Goal: Task Accomplishment & Management: Use online tool/utility

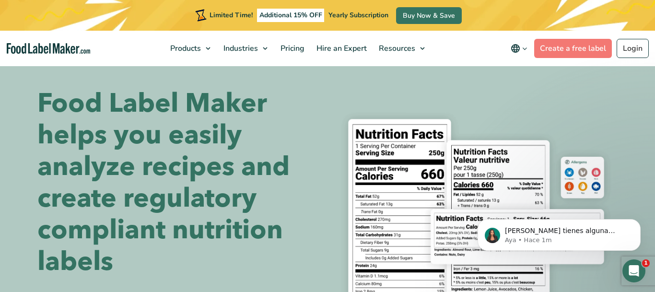
click at [527, 50] on icon "main navigation" at bounding box center [524, 48] width 7 height 7
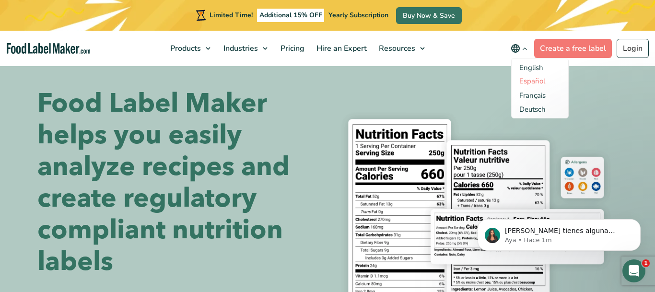
click at [534, 82] on link "Español" at bounding box center [532, 81] width 26 height 10
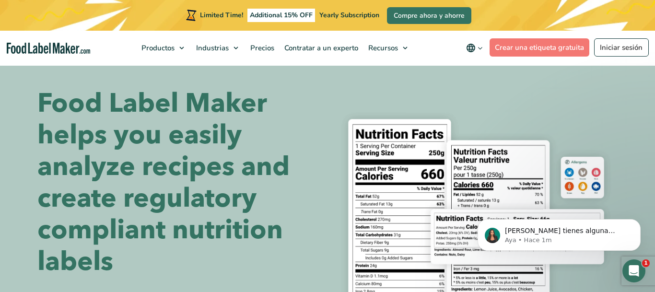
click at [481, 47] on icon "main navigation" at bounding box center [480, 48] width 7 height 7
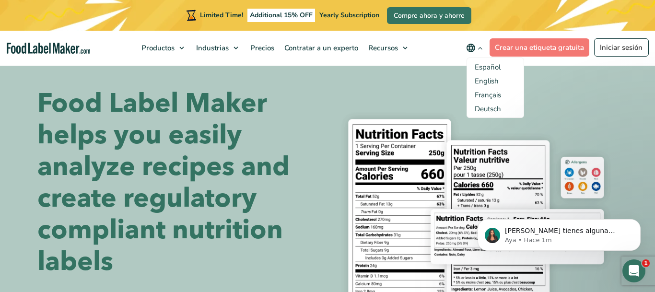
click at [490, 67] on span "Español" at bounding box center [488, 67] width 26 height 10
click at [0, 0] on input "Español" at bounding box center [0, 0] width 0 height 0
click at [490, 67] on span "Español" at bounding box center [488, 67] width 26 height 10
click at [0, 0] on input "Español" at bounding box center [0, 0] width 0 height 0
click at [494, 68] on span "Español" at bounding box center [488, 67] width 26 height 10
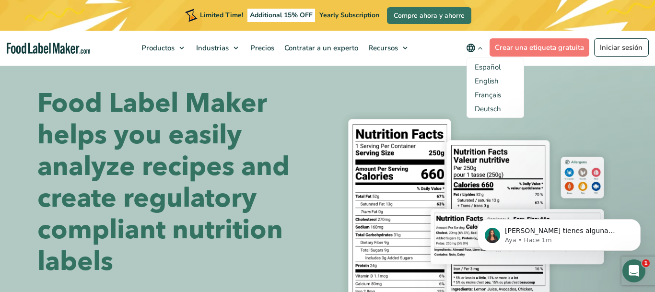
click at [0, 0] on input "Español" at bounding box center [0, 0] width 0 height 0
click at [585, 79] on section "Food Label Maker helps you easily analyze recipes and create regulatory complia…" at bounding box center [327, 235] width 655 height 341
click at [579, 84] on section "Food Label Maker helps you easily analyze recipes and create regulatory complia…" at bounding box center [327, 235] width 655 height 341
click at [563, 47] on link "Crear una etiqueta gratuita" at bounding box center [540, 47] width 100 height 18
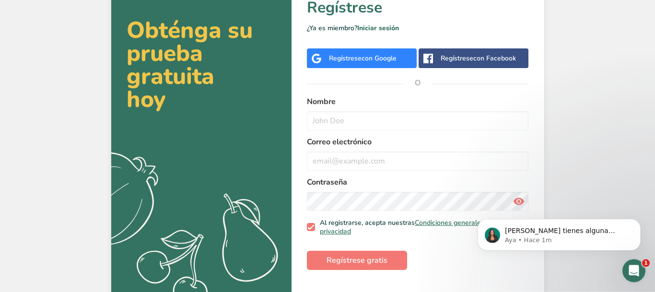
scroll to position [45, 0]
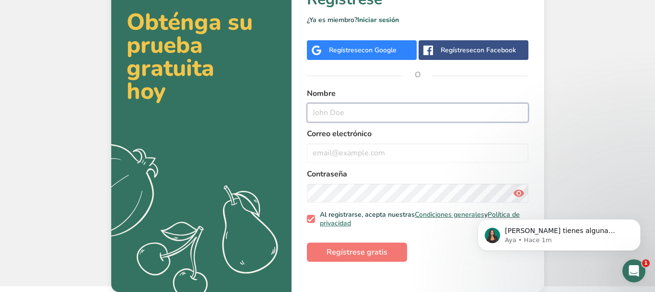
click at [341, 106] on input "text" at bounding box center [418, 112] width 222 height 19
type input "[PERSON_NAME]"
click at [341, 150] on input "email" at bounding box center [418, 152] width 222 height 19
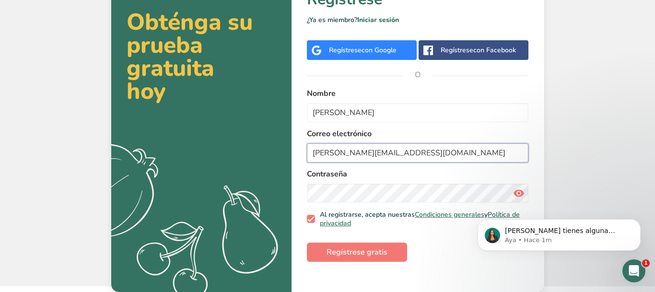
type input "lauraespinoza.nutricion@gmail.com"
click at [395, 261] on button "Regístrese gratis" at bounding box center [357, 252] width 100 height 19
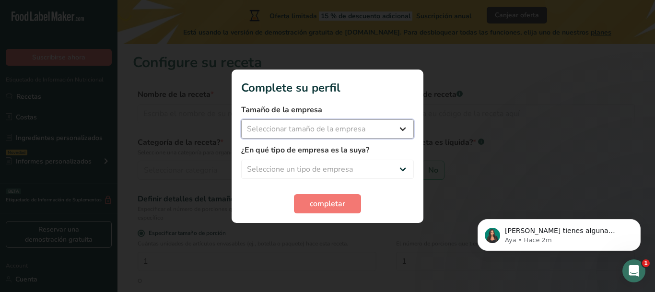
click at [241, 119] on select "Seleccionar tamaño de la empresa Menos de 10 empleados De 10 a 50 empleados De …" at bounding box center [327, 128] width 173 height 19
select select "1"
click option "Menos de 10 empleados" at bounding box center [0, 0] width 0 height 0
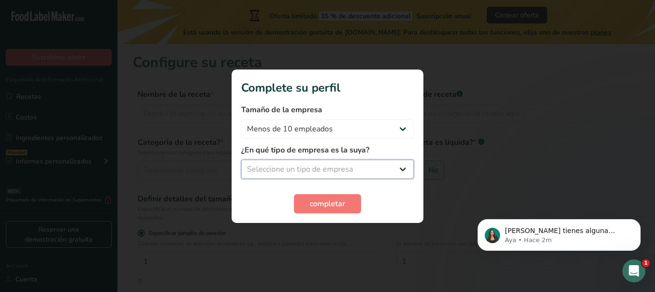
click at [241, 160] on select "Seleccione un tipo de empresa Fabricante de alimentos envasados Restaurante y c…" at bounding box center [327, 169] width 173 height 19
select select "5"
click option "Nutricionista" at bounding box center [0, 0] width 0 height 0
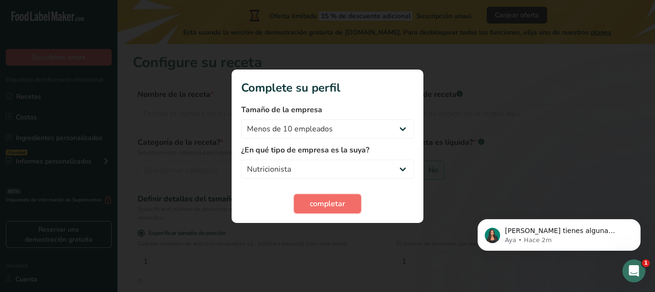
click at [314, 197] on button "completar" at bounding box center [327, 203] width 67 height 19
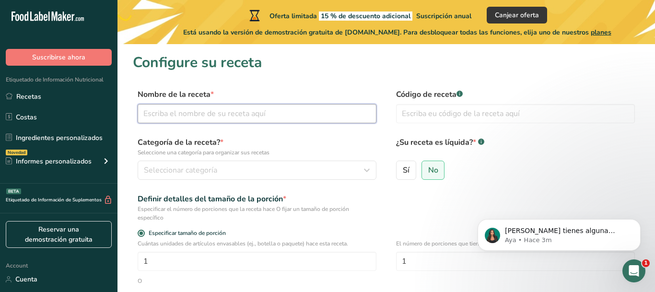
click at [158, 121] on input "text" at bounding box center [257, 113] width 239 height 19
type input "Mermela de salsa Picante"
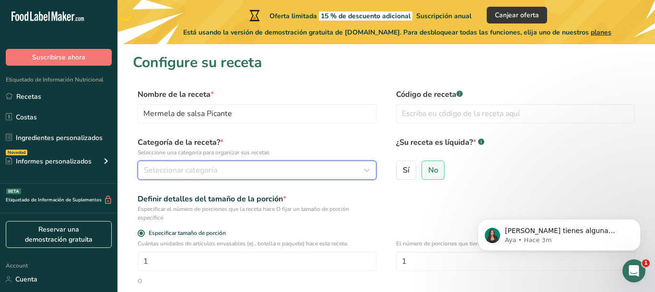
click at [186, 173] on span "Seleccionar categoría" at bounding box center [180, 171] width 73 height 12
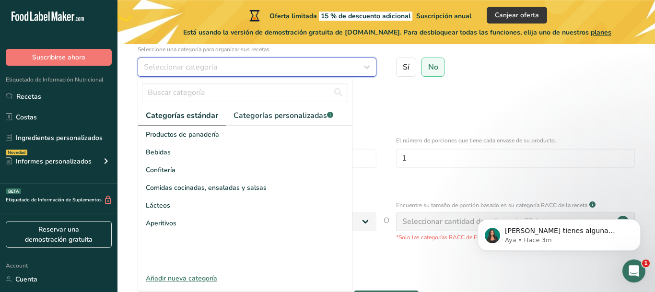
scroll to position [105, 0]
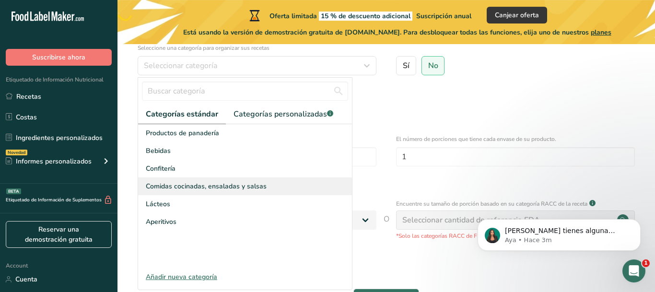
click at [211, 188] on span "Comidas cocinadas, ensaladas y salsas" at bounding box center [206, 186] width 121 height 10
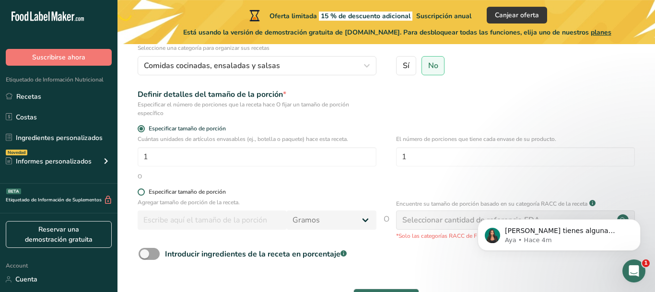
click at [141, 193] on span at bounding box center [141, 191] width 7 height 7
click at [141, 193] on input "Especificar tamaño de porción" at bounding box center [141, 192] width 6 height 6
radio input "true"
radio input "false"
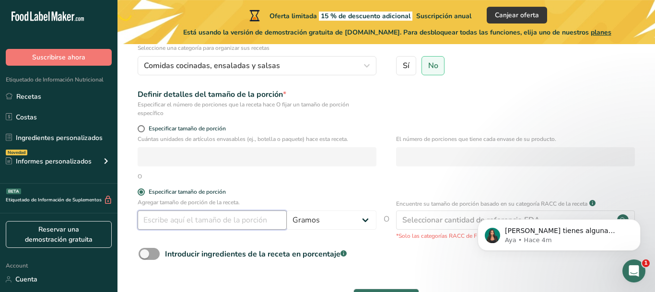
click at [169, 223] on input "number" at bounding box center [212, 220] width 149 height 19
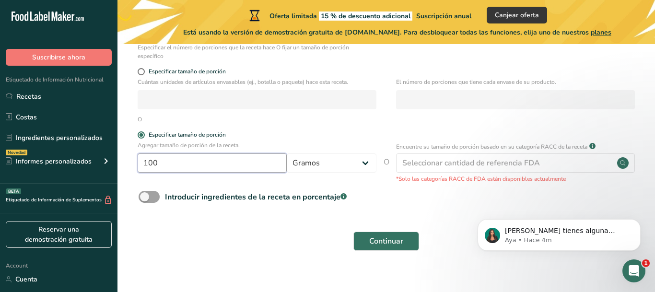
scroll to position [172, 0]
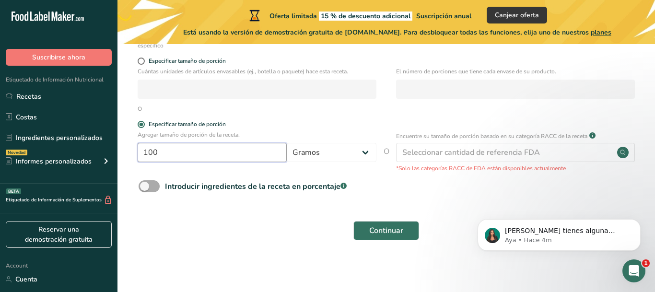
type input "100"
click at [152, 185] on span at bounding box center [149, 186] width 21 height 12
click at [145, 185] on input "Introducir ingredientes de la receta en porcentaje .a-a{fill:#347362;}.b-a{fill…" at bounding box center [142, 186] width 6 height 6
checkbox input "true"
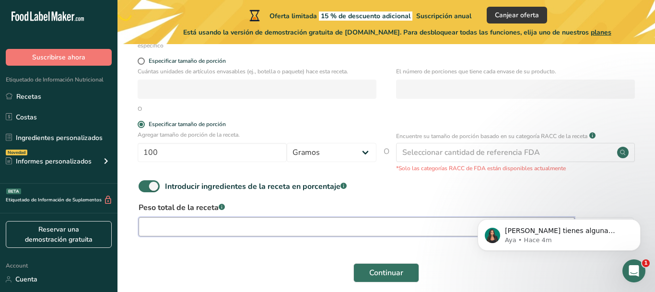
click at [178, 222] on input "number" at bounding box center [357, 226] width 436 height 19
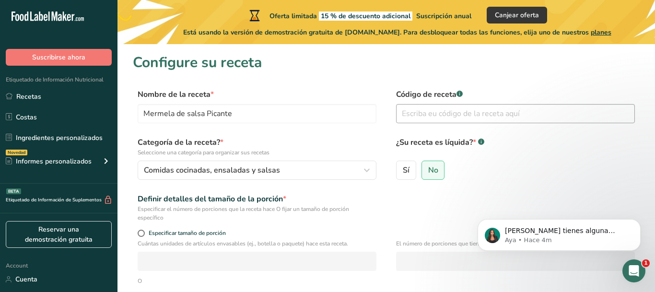
scroll to position [11, 0]
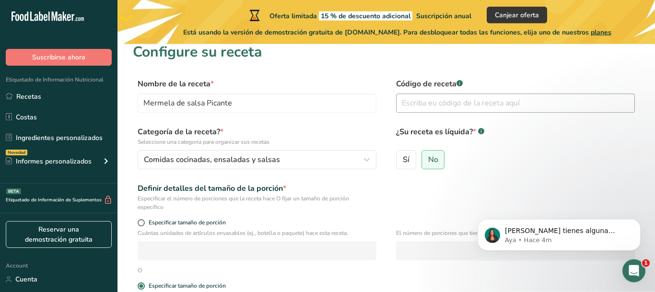
type input "265"
click at [436, 107] on input "text" at bounding box center [515, 103] width 239 height 19
type input "001"
click at [411, 157] on label "Sí" at bounding box center [406, 159] width 20 height 19
click at [403, 157] on input "Sí" at bounding box center [400, 159] width 6 height 6
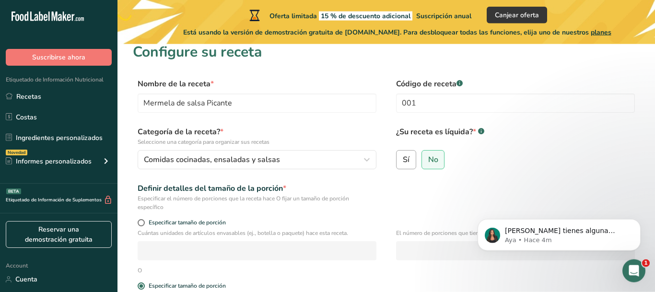
radio input "true"
radio input "false"
select select "22"
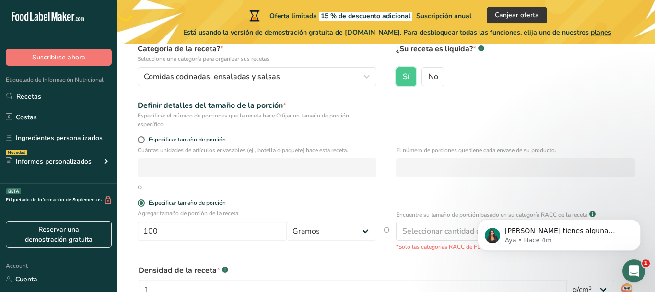
scroll to position [95, 0]
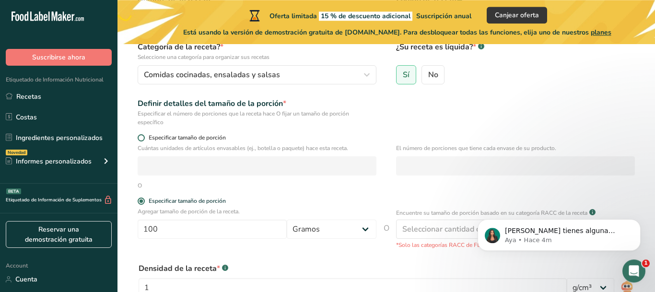
click at [144, 138] on span at bounding box center [141, 137] width 7 height 7
click at [144, 138] on input "Especificar tamaño de porción" at bounding box center [141, 138] width 6 height 6
radio input "true"
radio input "false"
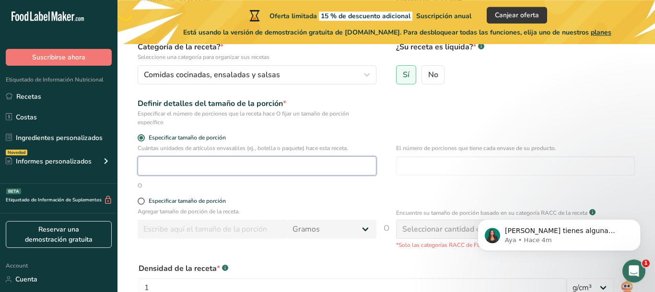
click at [209, 168] on input "number" at bounding box center [257, 165] width 239 height 19
type input "1"
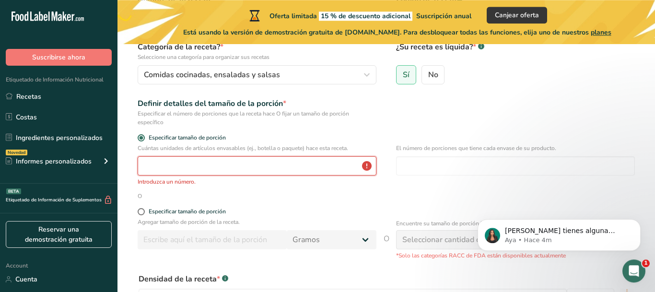
type input "1"
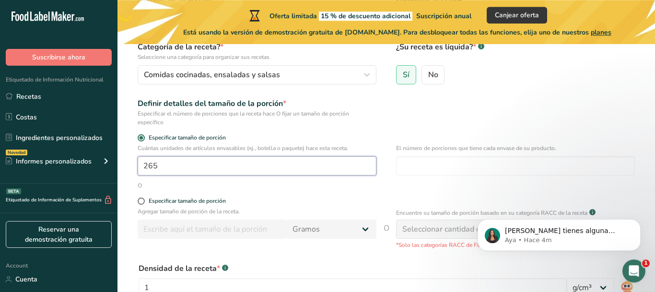
type input "1"
type input "265"
click at [432, 163] on input "number" at bounding box center [515, 165] width 239 height 19
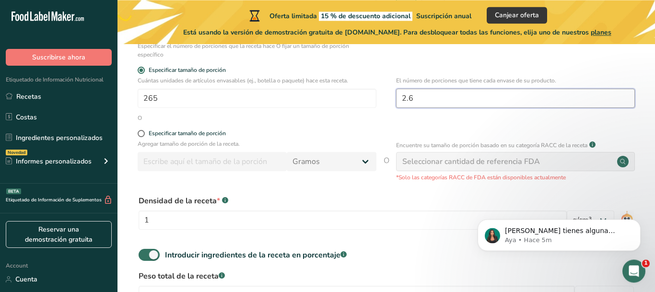
scroll to position [165, 0]
type input "2.6"
click at [471, 163] on div "Seleccionar cantidad de referencia FDA" at bounding box center [471, 160] width 138 height 12
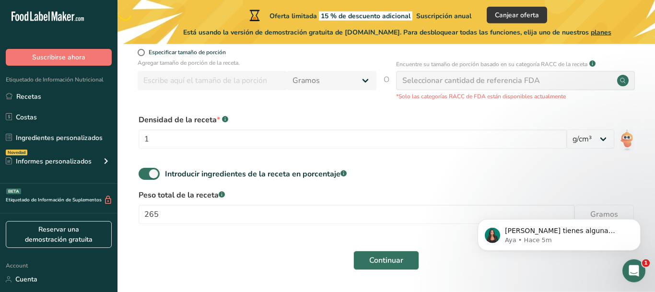
scroll to position [274, 0]
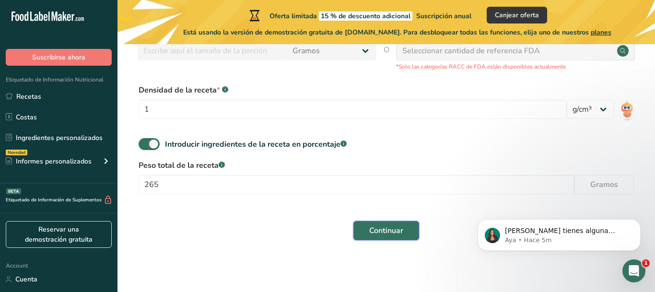
click at [388, 224] on button "Continuar" at bounding box center [386, 230] width 66 height 19
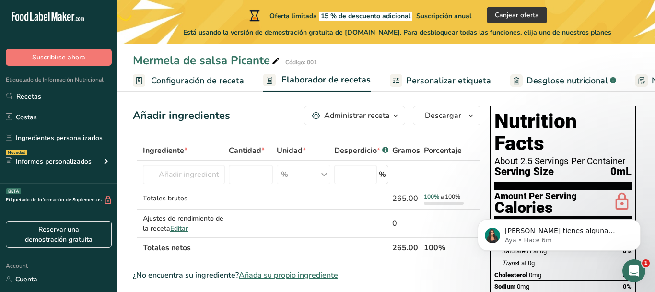
scroll to position [8, 0]
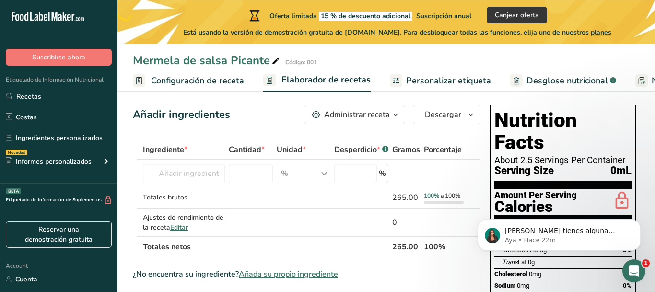
click at [589, 159] on div "Si tienes alguna pregunta no dudes en consultarnos. ¡Estamos aquí para ayudarte…" at bounding box center [559, 191] width 176 height 120
drag, startPoint x: 605, startPoint y: 163, endPoint x: 606, endPoint y: 157, distance: 5.3
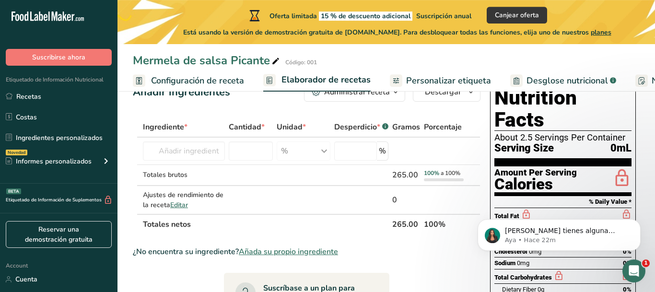
scroll to position [256, 0]
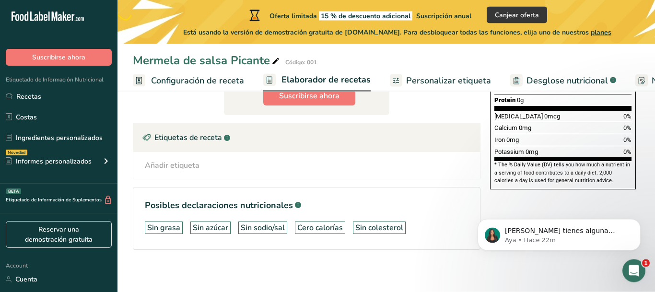
click at [343, 79] on span "Elaborador de recetas" at bounding box center [326, 79] width 89 height 13
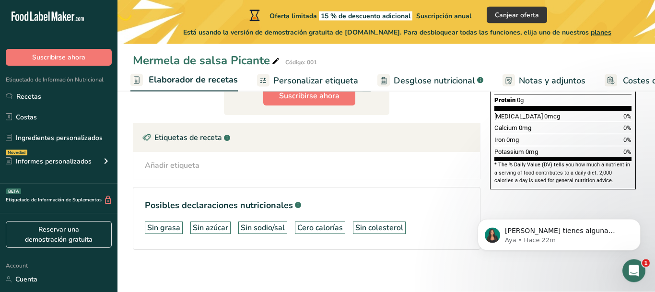
scroll to position [0, 133]
click at [311, 80] on span "Personalizar etiqueta" at bounding box center [315, 80] width 85 height 13
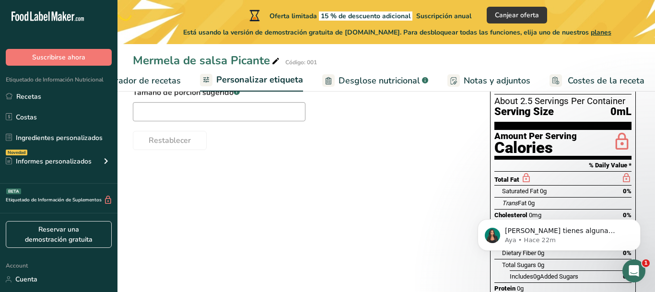
scroll to position [87, 0]
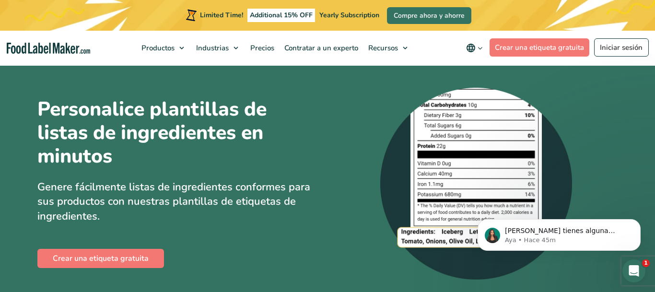
click at [507, 163] on img at bounding box center [476, 184] width 192 height 192
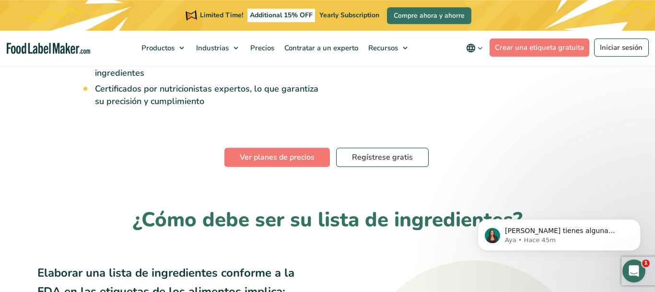
scroll to position [435, 0]
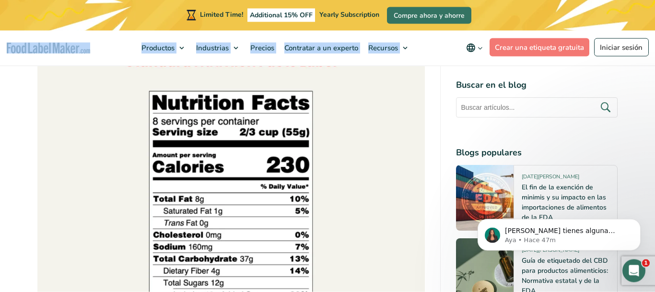
scroll to position [1791, 0]
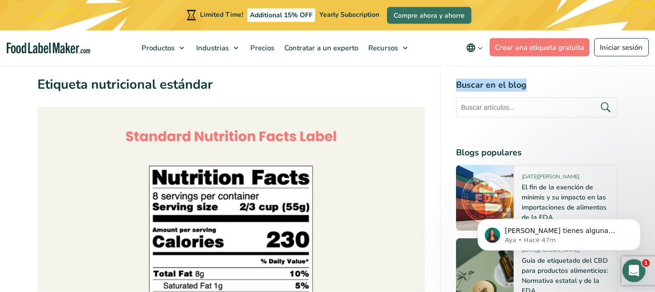
drag, startPoint x: 455, startPoint y: 78, endPoint x: 567, endPoint y: -24, distance: 151.8
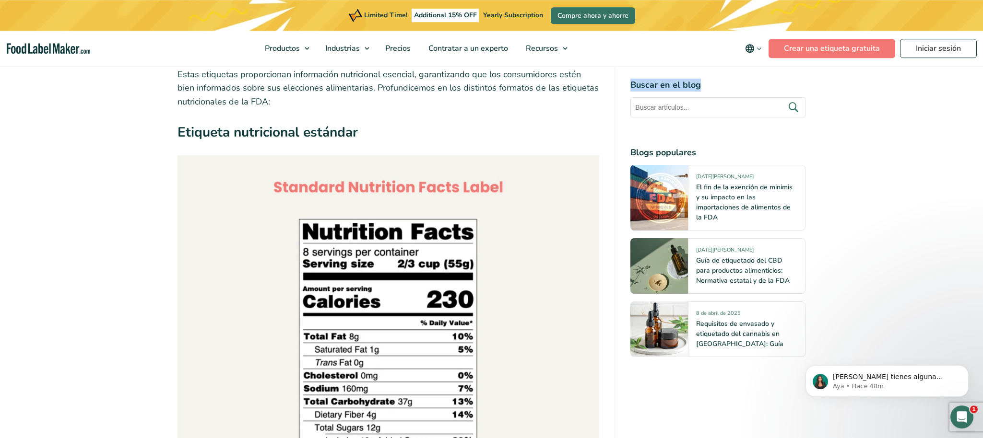
scroll to position [1811, 0]
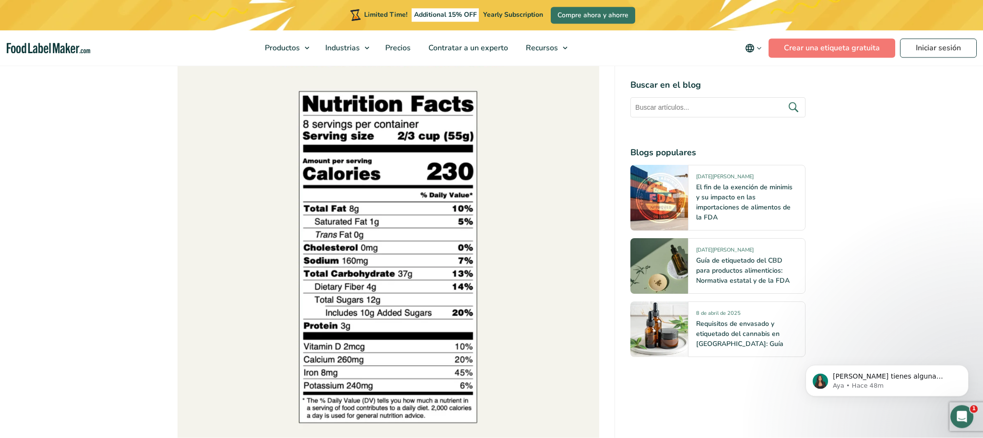
scroll to position [1927, 0]
